Goal: Task Accomplishment & Management: Complete application form

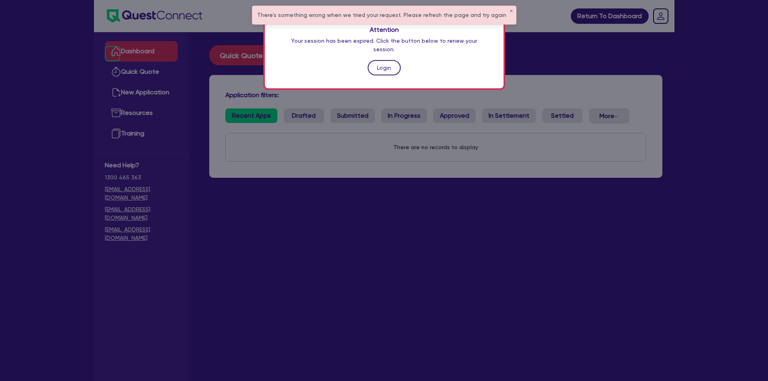
click at [382, 60] on link "Login" at bounding box center [384, 67] width 33 height 15
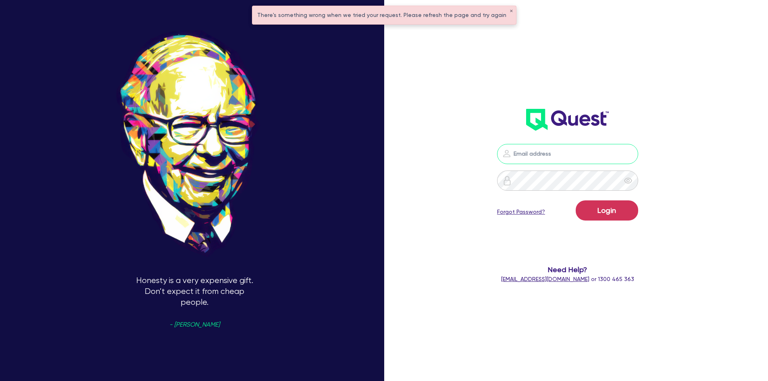
type input "sam.wheeler@laurentide.com.au"
drag, startPoint x: 546, startPoint y: 154, endPoint x: 554, endPoint y: 162, distance: 11.7
click at [546, 154] on input "sam.wheeler@laurentide.com.au" at bounding box center [567, 154] width 141 height 20
click at [603, 214] on button "Login" at bounding box center [607, 210] width 63 height 20
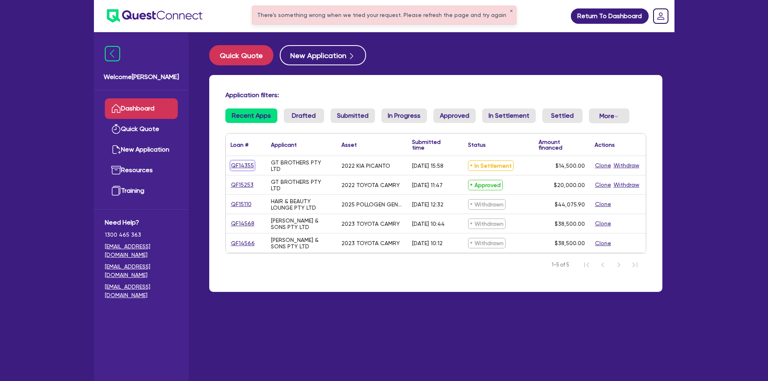
click at [248, 164] on link "QF14355" at bounding box center [243, 165] width 24 height 9
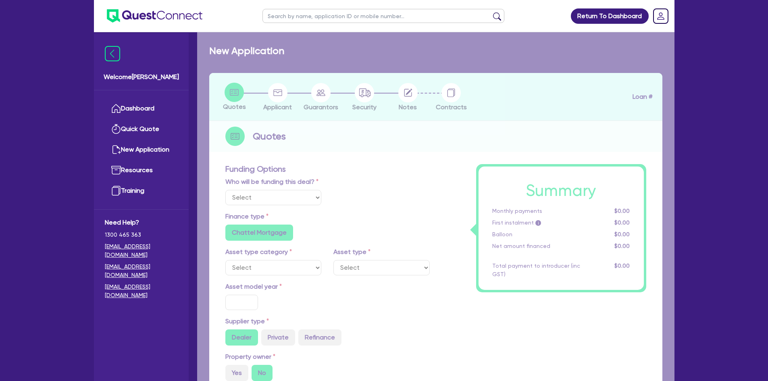
select select "Quest Finance - Own Book"
select select "CARS_AND_LIGHT_TRUCKS"
type input "2022"
type input "14,500"
type input "6"
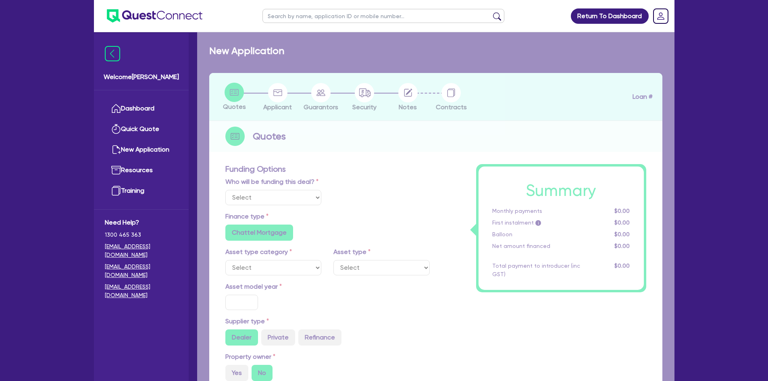
type input "870"
radio input "true"
type input "17.95"
type input "909.09"
select select "PASSENGER_VEHICLES"
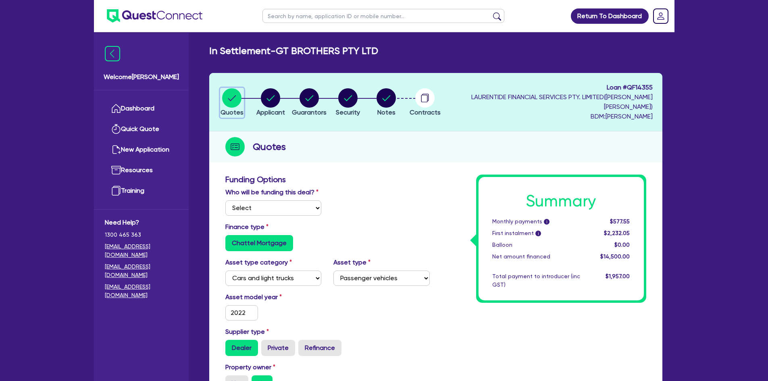
click at [234, 98] on circle "button" at bounding box center [231, 97] width 19 height 19
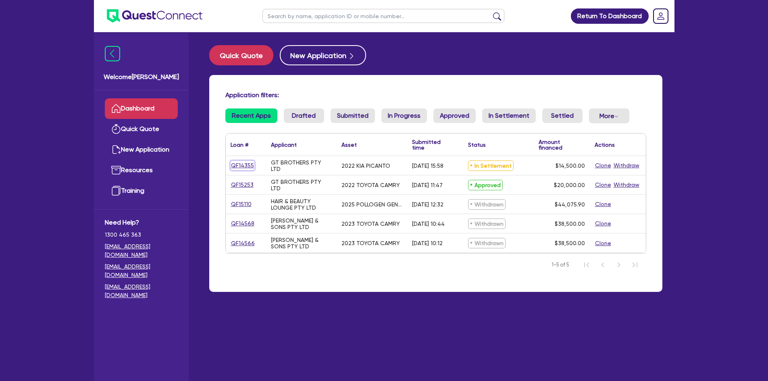
click at [242, 165] on link "QF14355" at bounding box center [243, 165] width 24 height 9
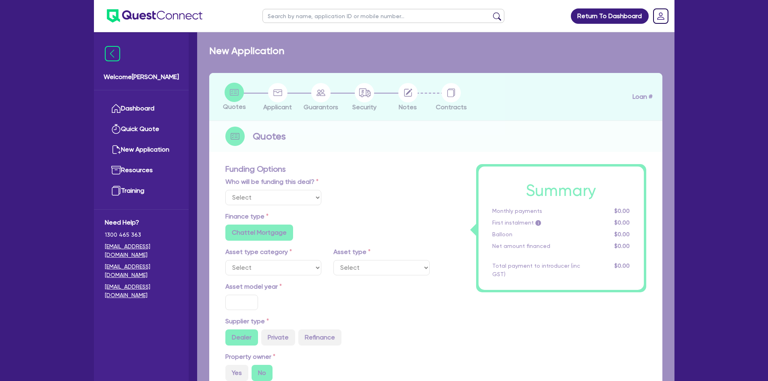
select select "Quest Finance - Own Book"
select select "CARS_AND_LIGHT_TRUCKS"
type input "2022"
type input "14,500"
type input "6"
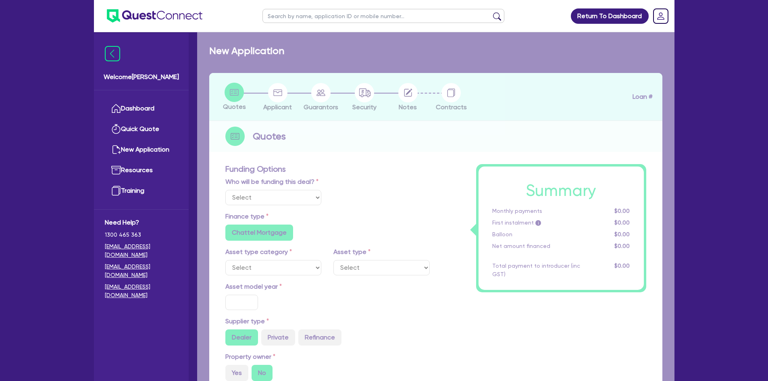
type input "870"
radio input "true"
type input "17.95"
type input "909.09"
select select "PASSENGER_VEHICLES"
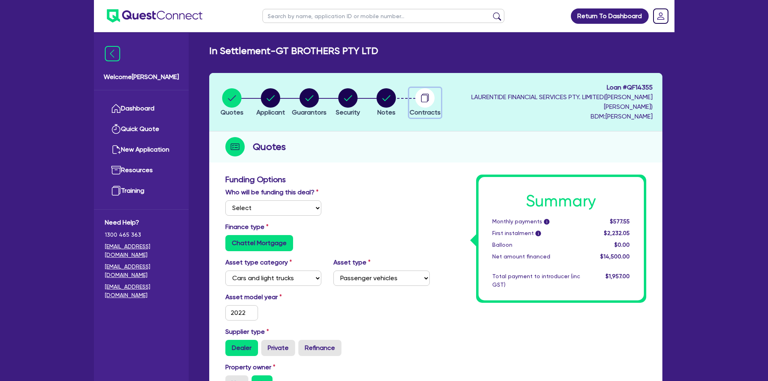
click at [435, 97] on circle "button" at bounding box center [425, 97] width 19 height 19
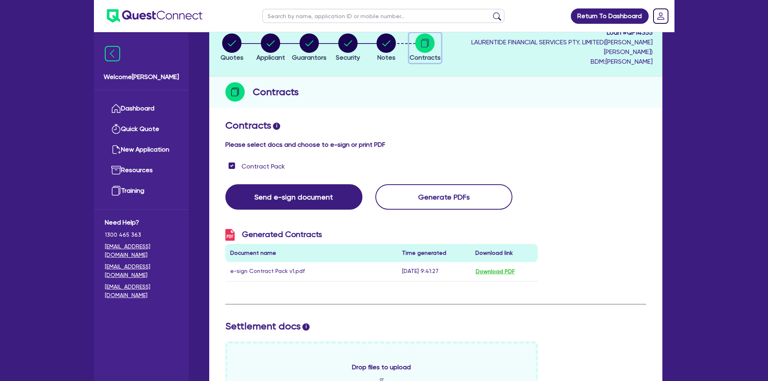
scroll to position [19, 0]
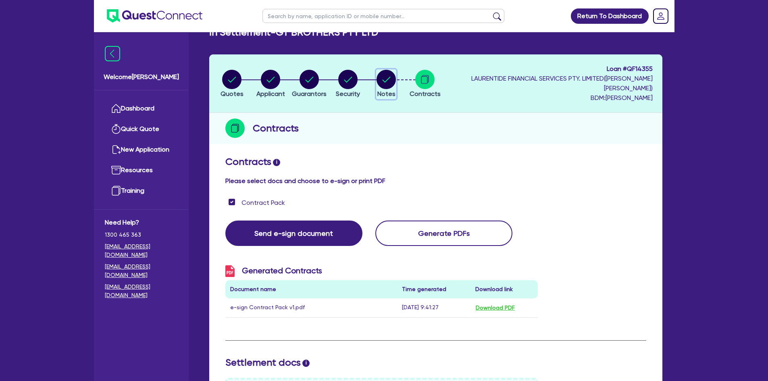
click at [396, 81] on circle "button" at bounding box center [386, 79] width 19 height 19
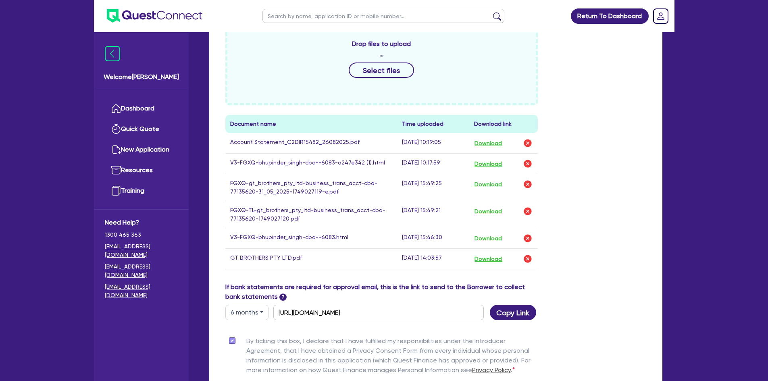
scroll to position [323, 0]
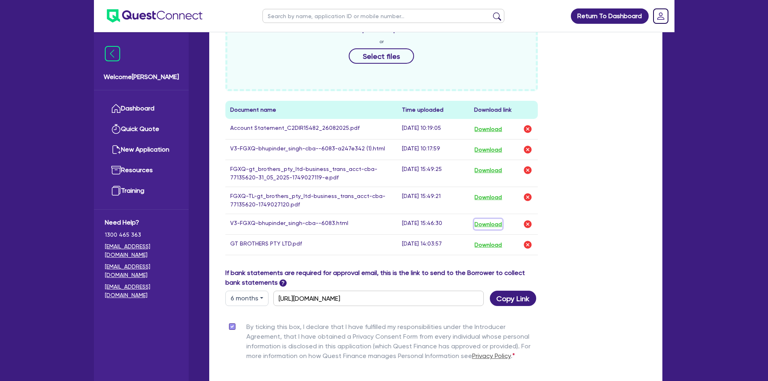
click at [487, 220] on button "Download" at bounding box center [488, 224] width 28 height 10
click at [631, 171] on div "Drop files to upload or Select files Document name Time uploaded Download link …" at bounding box center [435, 136] width 433 height 264
click at [493, 240] on button "Download" at bounding box center [488, 245] width 28 height 10
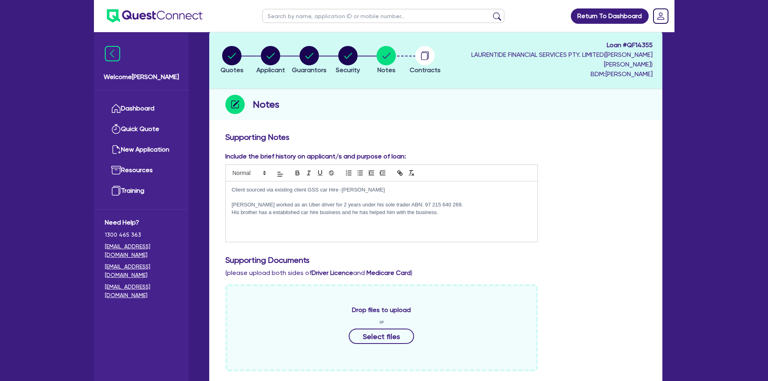
scroll to position [0, 0]
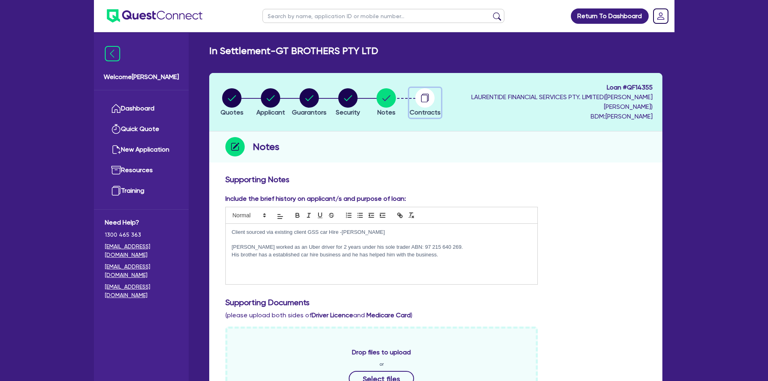
drag, startPoint x: 445, startPoint y: 96, endPoint x: 472, endPoint y: 135, distance: 47.3
click at [428, 96] on icon "button" at bounding box center [425, 99] width 6 height 8
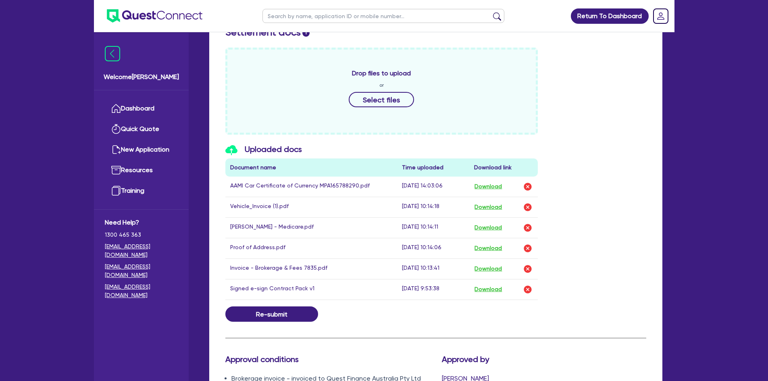
scroll to position [363, 0]
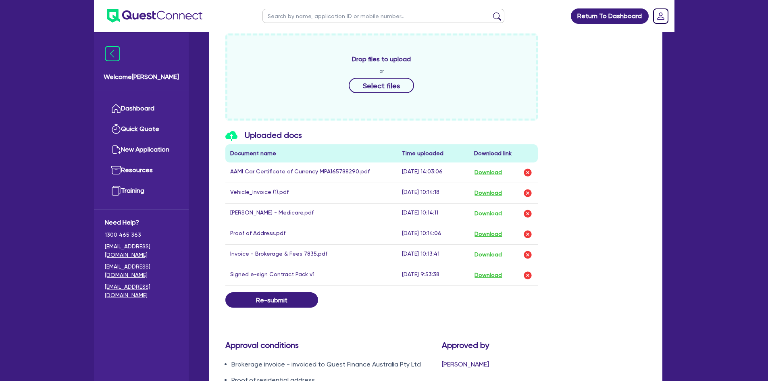
click at [618, 229] on div "Uploaded docs Document name Time uploaded Download link AAMI Car Certificate of…" at bounding box center [435, 211] width 433 height 162
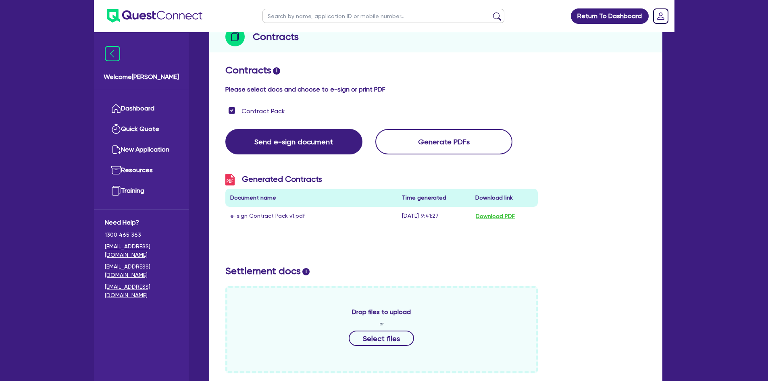
scroll to position [0, 0]
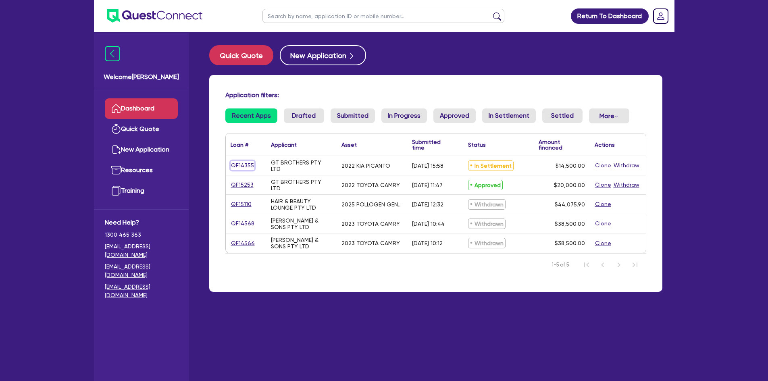
click at [241, 165] on link "QF14355" at bounding box center [243, 165] width 24 height 9
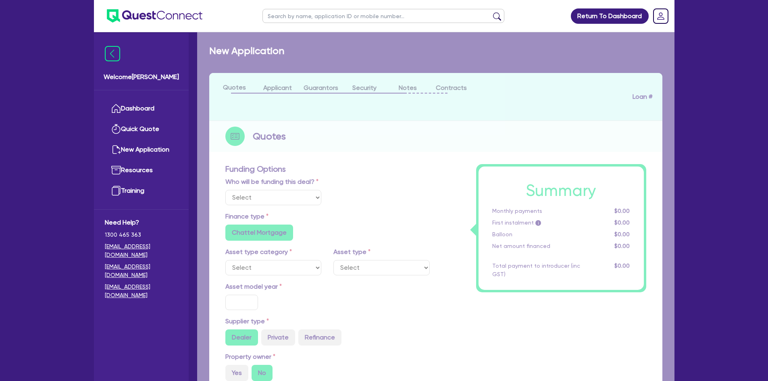
select select "Quest Finance - Own Book"
select select "CARS_AND_LIGHT_TRUCKS"
type input "2022"
type input "14,500"
type input "6"
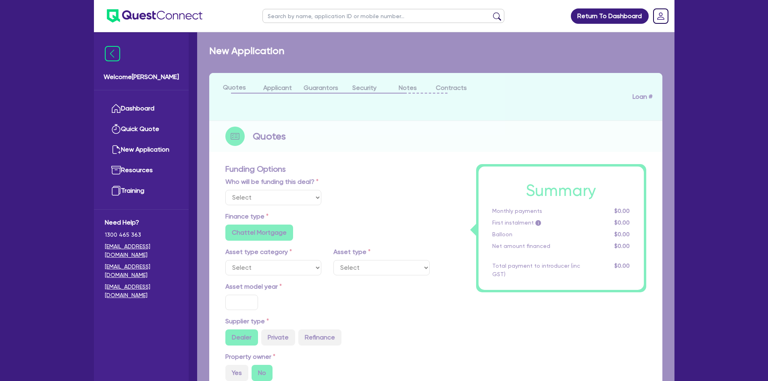
type input "870"
radio input "true"
type input "17.95"
type input "909.09"
select select "PASSENGER_VEHICLES"
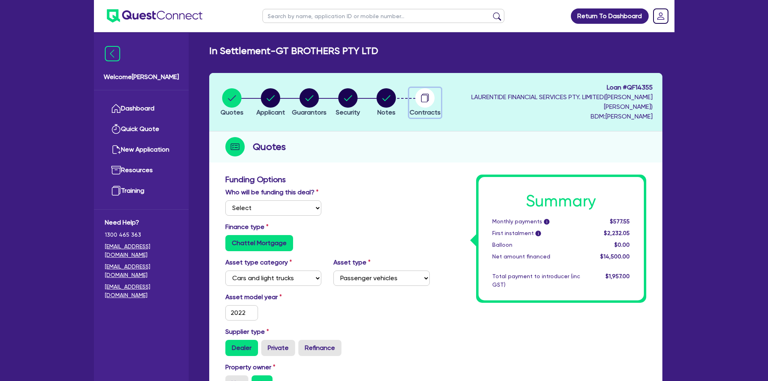
click at [435, 101] on circle "button" at bounding box center [425, 97] width 19 height 19
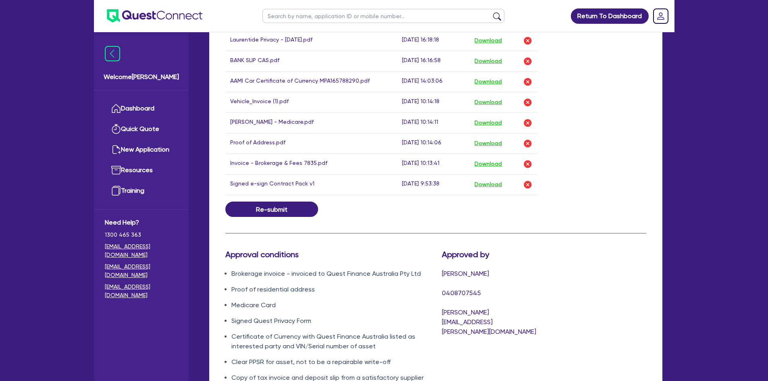
scroll to position [423, 0]
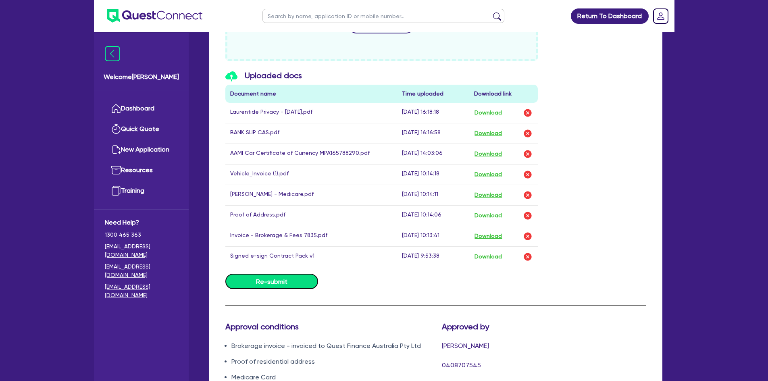
click at [286, 280] on button "Re-submit" at bounding box center [272, 281] width 93 height 15
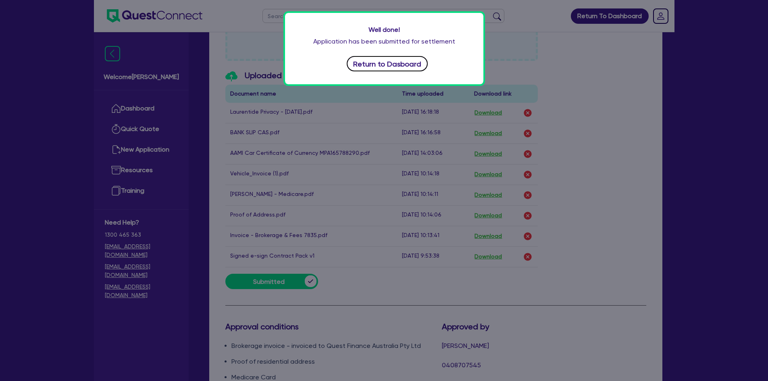
click at [380, 66] on button "Return to Dasboard" at bounding box center [387, 63] width 81 height 15
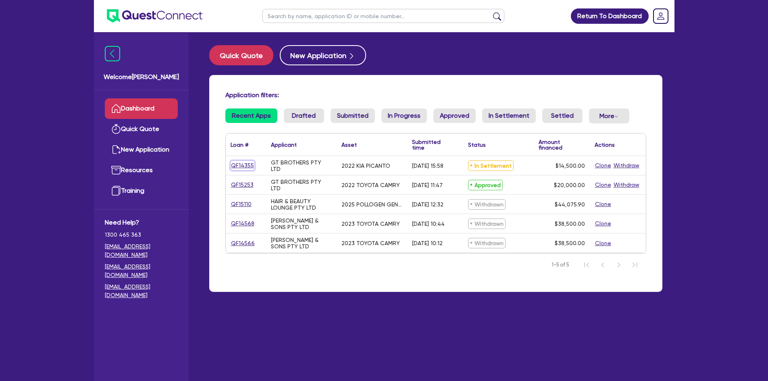
click at [245, 163] on link "QF14355" at bounding box center [243, 165] width 24 height 9
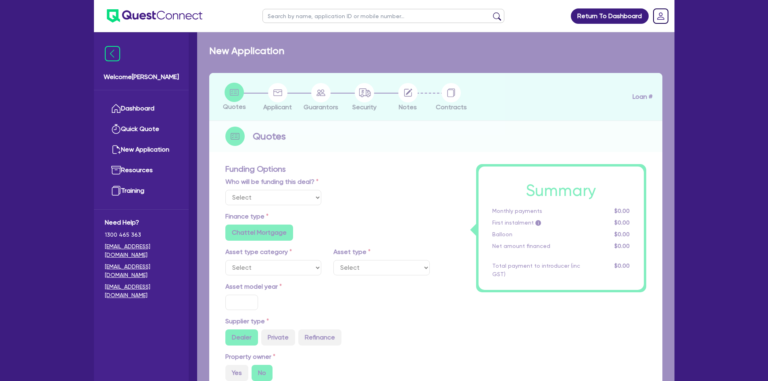
select select "Quest Finance - Own Book"
select select "CARS_AND_LIGHT_TRUCKS"
type input "2022"
type input "14,500"
type input "6"
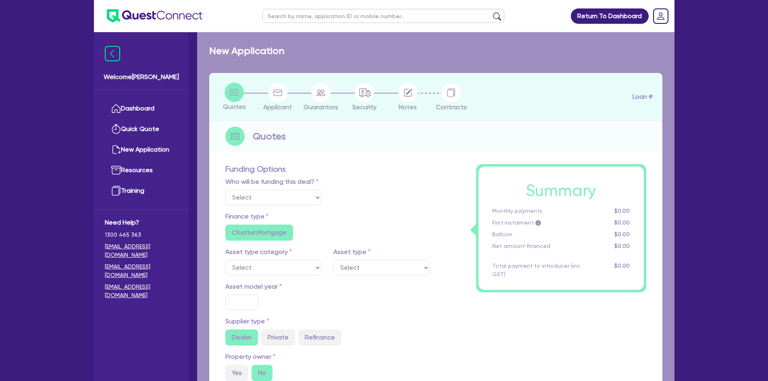
type input "870"
radio input "true"
type input "17.95"
type input "909.09"
select select "PASSENGER_VEHICLES"
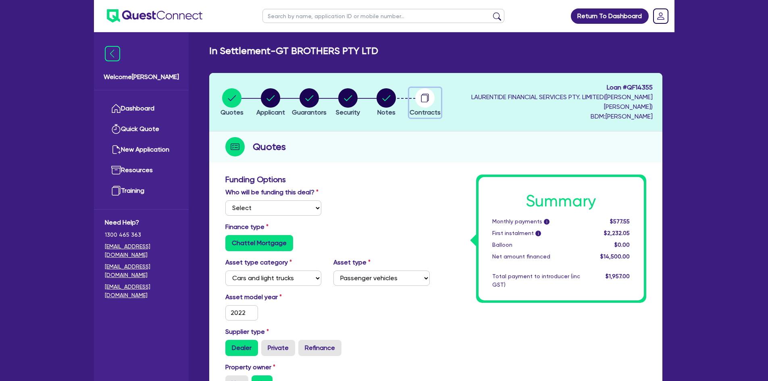
click at [435, 97] on circle "button" at bounding box center [425, 97] width 19 height 19
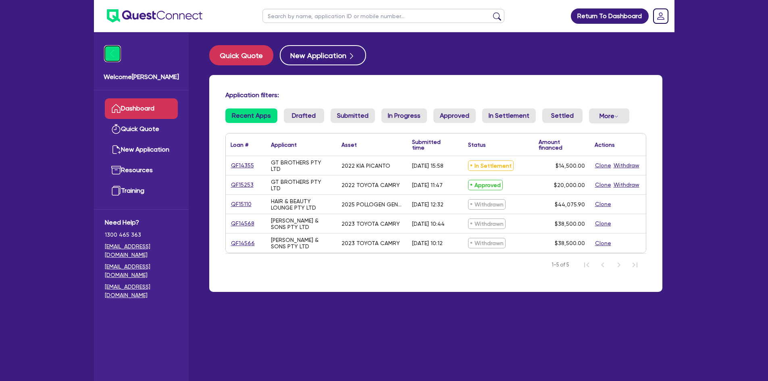
click at [114, 56] on img at bounding box center [112, 53] width 15 height 15
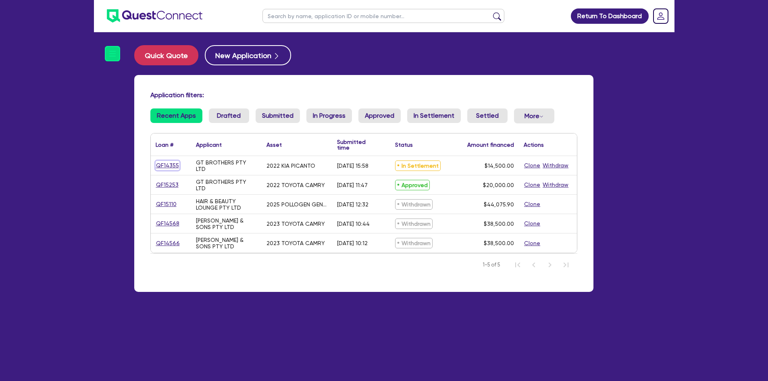
click at [169, 162] on link "QF14355" at bounding box center [168, 165] width 24 height 9
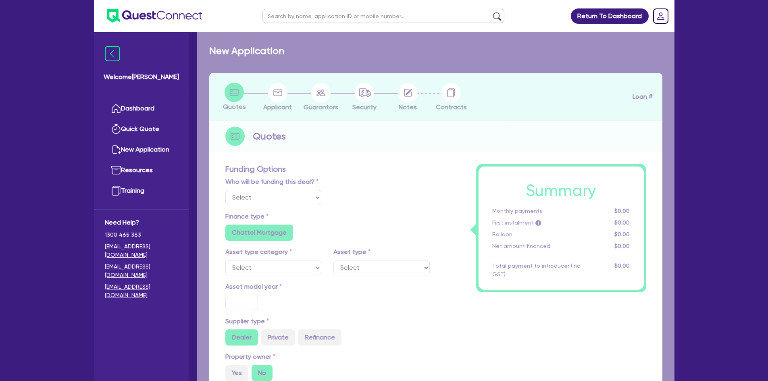
select select "Quest Finance - Own Book"
select select "CARS_AND_LIGHT_TRUCKS"
type input "2022"
type input "14,500"
type input "6"
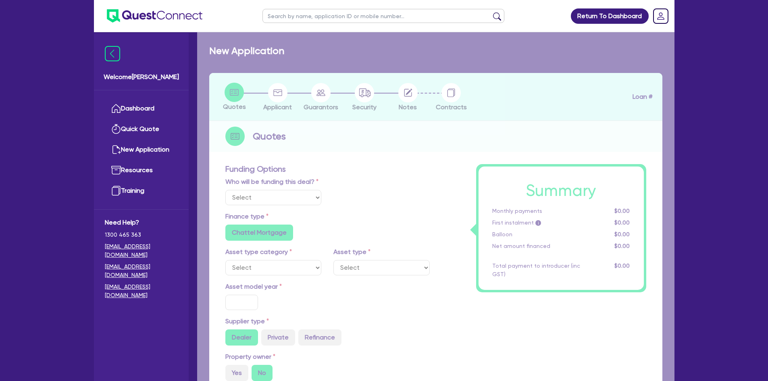
type input "870"
radio input "true"
type input "17.95"
type input "909.09"
select select "PASSENGER_VEHICLES"
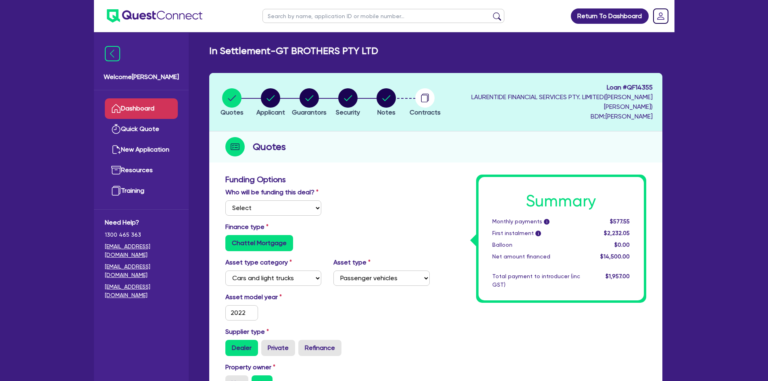
click at [133, 110] on link "Dashboard" at bounding box center [141, 108] width 73 height 21
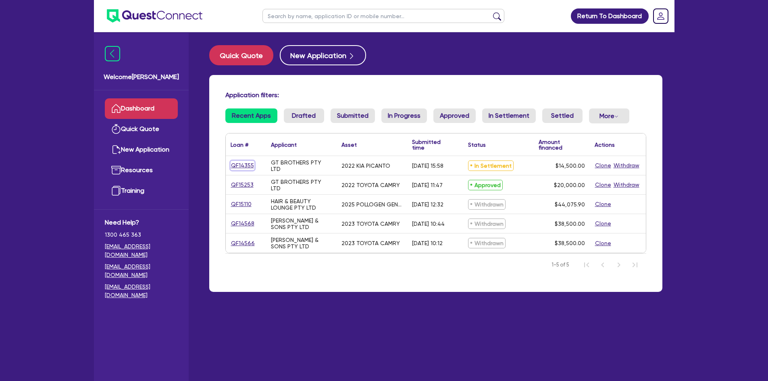
click at [241, 166] on link "QF14355" at bounding box center [243, 165] width 24 height 9
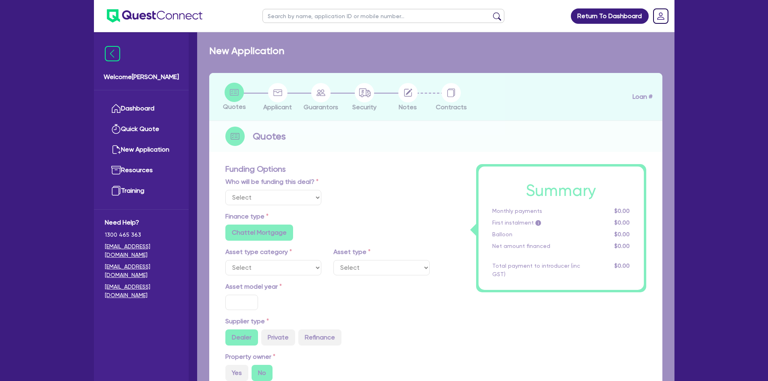
select select "Quest Finance - Own Book"
select select "CARS_AND_LIGHT_TRUCKS"
type input "2022"
type input "14,500"
type input "6"
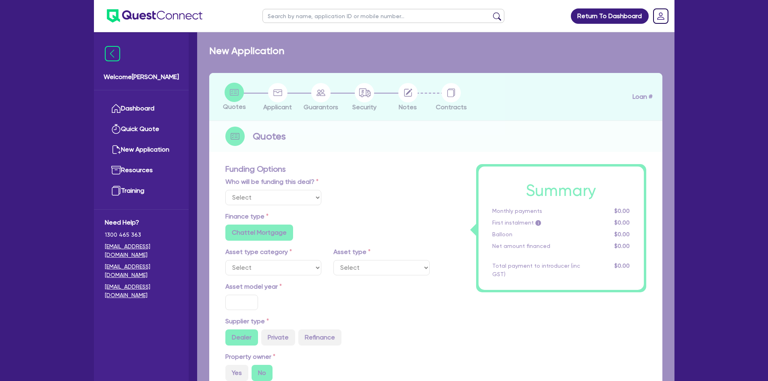
type input "870"
radio input "true"
type input "17.95"
type input "909.09"
select select "PASSENGER_VEHICLES"
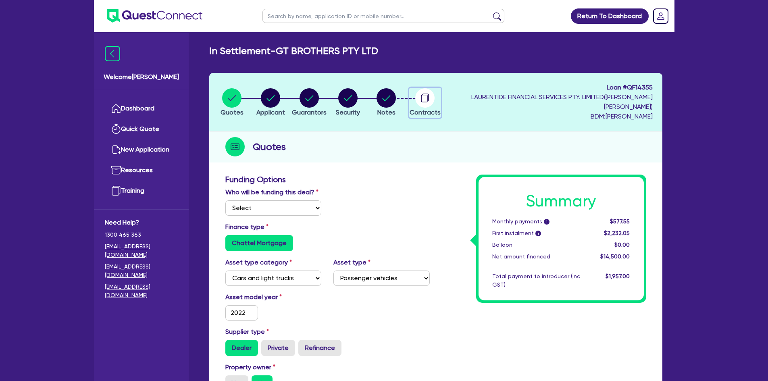
click at [435, 96] on circle "button" at bounding box center [425, 97] width 19 height 19
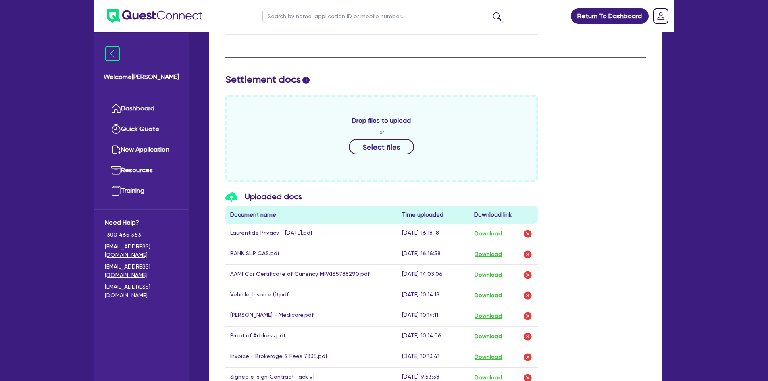
scroll to position [19, 0]
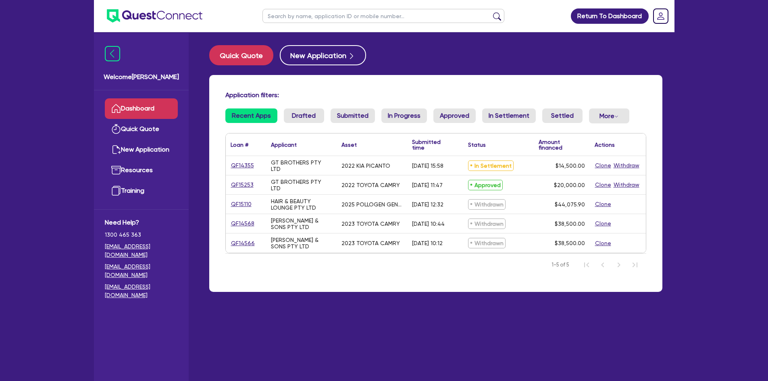
click at [456, 50] on div "Quick Quote New Application" at bounding box center [435, 55] width 453 height 20
